Goal: Find specific page/section: Find specific page/section

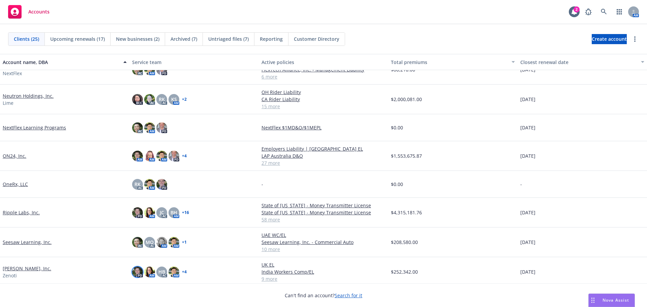
scroll to position [210, 0]
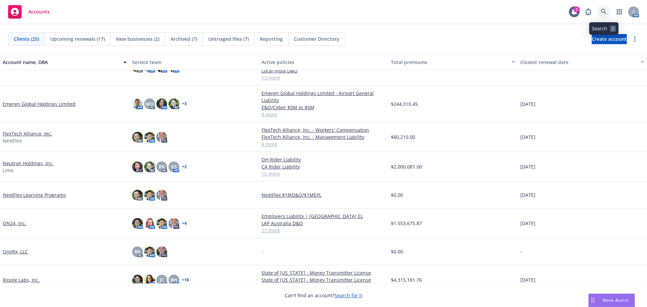
click at [603, 12] on icon at bounding box center [603, 12] width 6 height 6
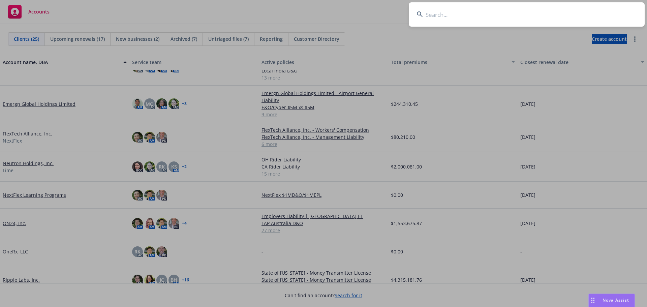
click at [498, 15] on input at bounding box center [527, 14] width 236 height 24
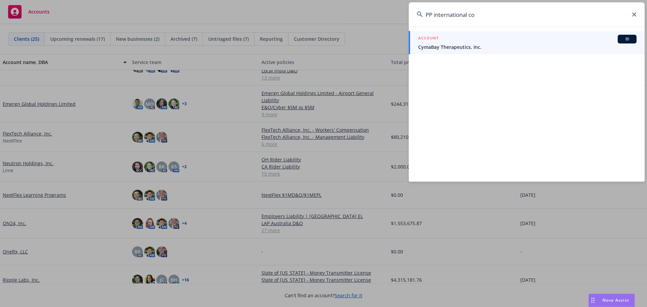
type input "PP international co"
click at [464, 50] on span "CymaBay Therapeutics, Inc." at bounding box center [527, 46] width 218 height 7
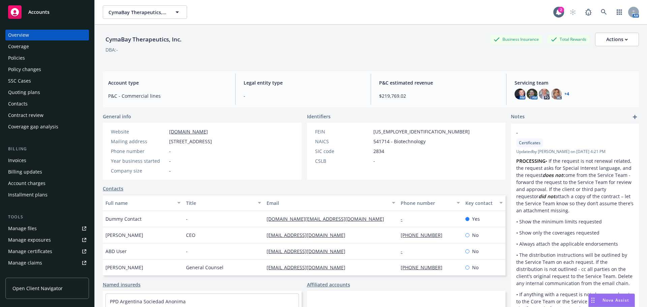
click at [133, 284] on link "Named insureds" at bounding box center [122, 284] width 38 height 7
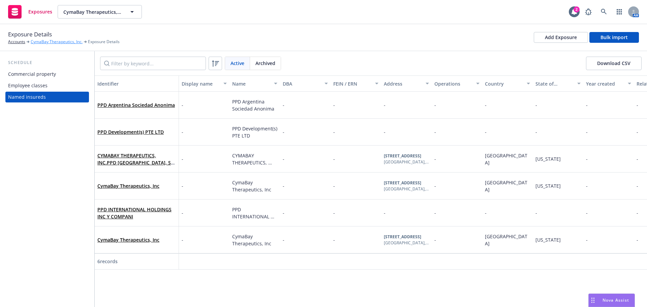
click at [63, 42] on link "CymaBay Therapeutics, Inc." at bounding box center [57, 42] width 52 height 6
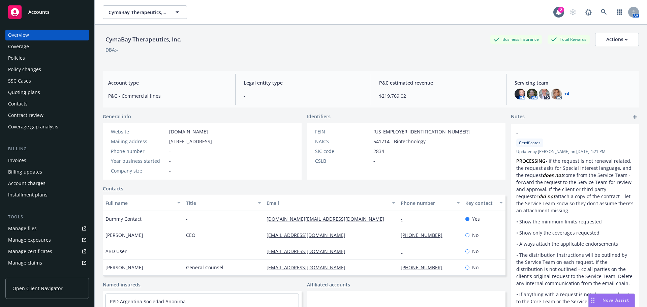
click at [32, 71] on div "Policy changes" at bounding box center [24, 69] width 33 height 11
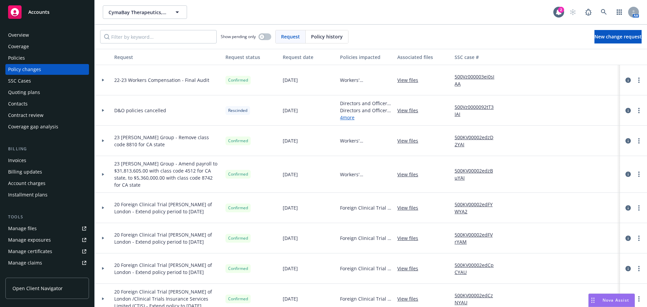
click at [28, 53] on div "Policies" at bounding box center [47, 58] width 78 height 11
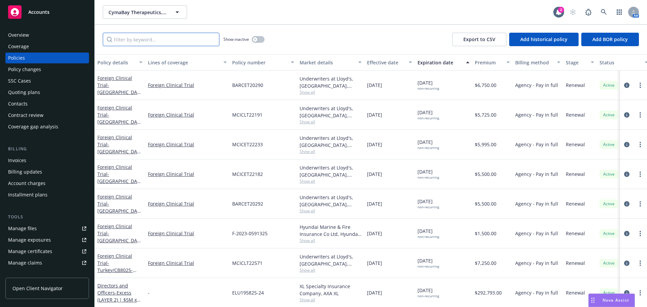
click at [146, 38] on input "Filter by keyword..." at bounding box center [161, 39] width 117 height 13
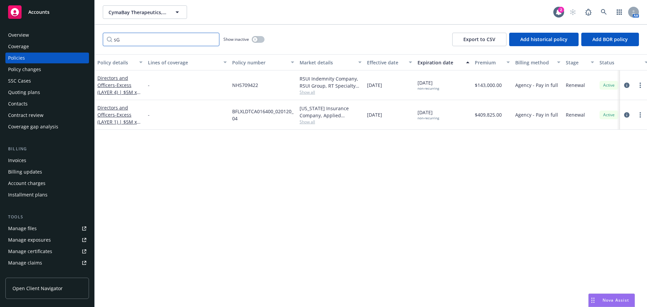
type input "s"
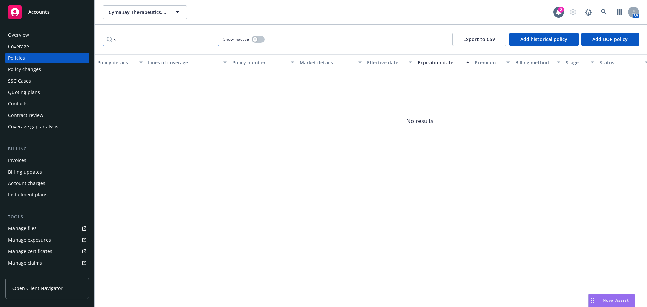
type input "s"
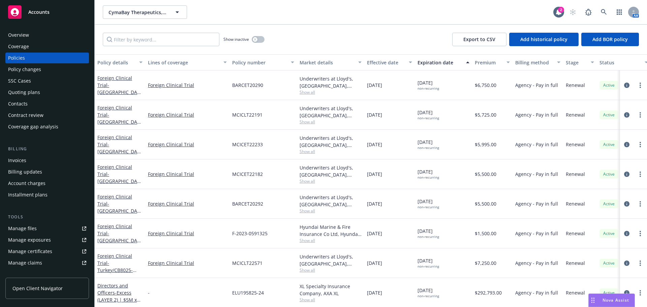
click at [22, 36] on div "Overview" at bounding box center [18, 35] width 21 height 11
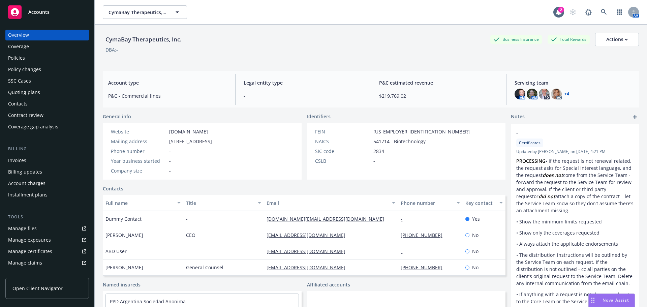
click at [564, 94] on link "+ 4" at bounding box center [566, 94] width 5 height 4
